Goal: Check status

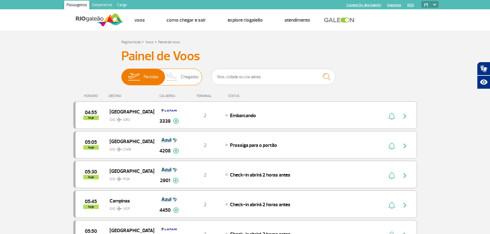
click at [182, 75] on span "Chegadas" at bounding box center [190, 77] width 18 height 16
click at [121, 74] on input "Partidas Chegadas" at bounding box center [121, 74] width 0 height 0
click at [184, 75] on span "Chegadas" at bounding box center [190, 77] width 18 height 16
click at [121, 74] on input "Partidas Chegadas" at bounding box center [121, 74] width 0 height 0
